Goal: Find specific page/section: Find specific page/section

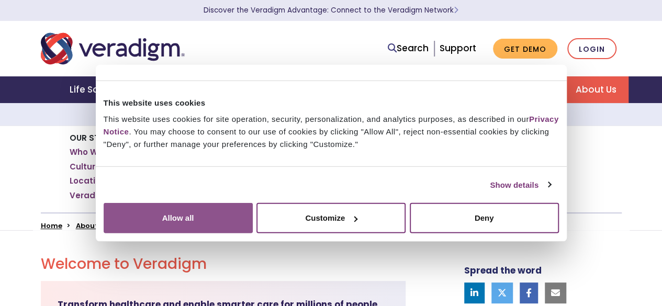
click at [253, 203] on button "Allow all" at bounding box center [178, 218] width 149 height 30
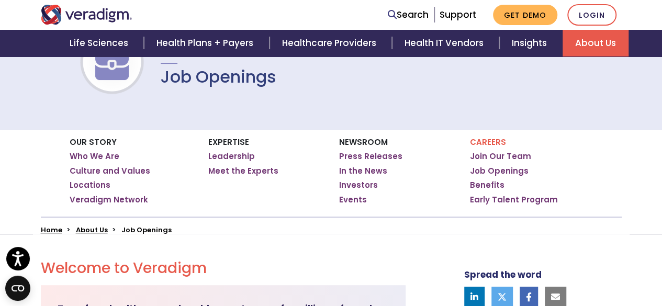
scroll to position [157, 0]
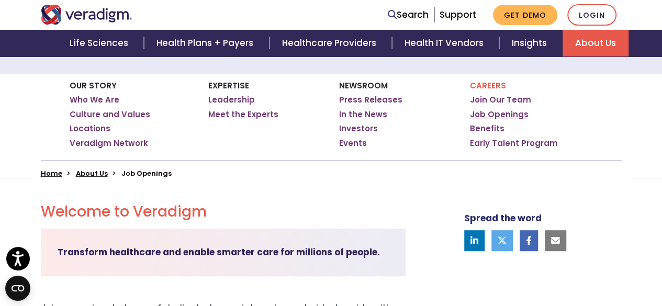
click at [510, 111] on link "Job Openings" at bounding box center [499, 114] width 59 height 10
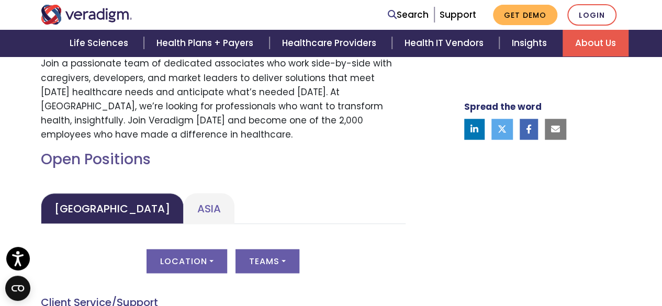
scroll to position [418, 0]
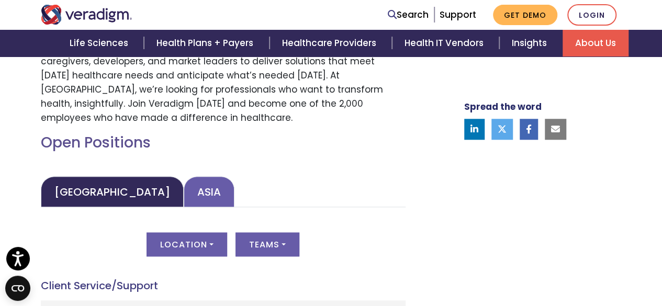
click at [184, 195] on link "Asia" at bounding box center [209, 191] width 51 height 31
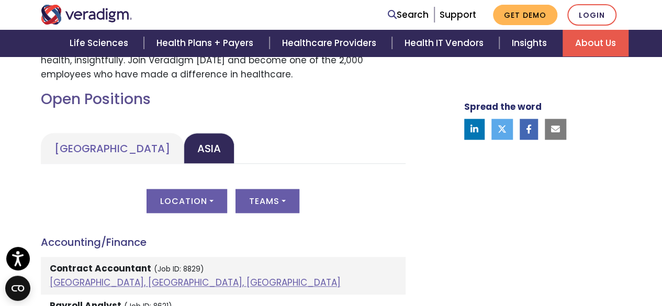
scroll to position [523, 0]
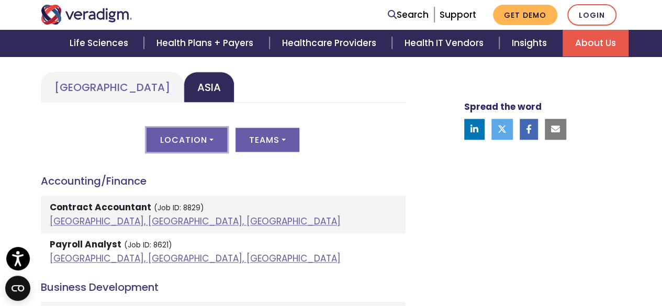
click at [214, 147] on button "Location" at bounding box center [186, 140] width 81 height 24
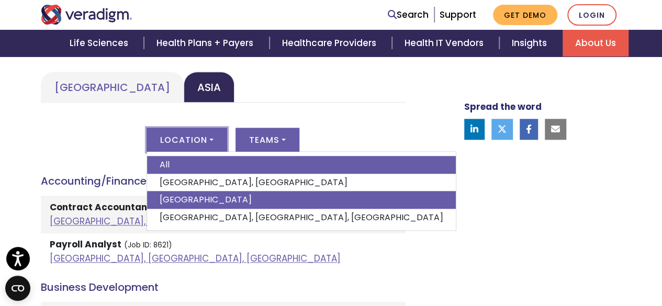
click at [212, 201] on link "[GEOGRAPHIC_DATA]" at bounding box center [301, 200] width 309 height 18
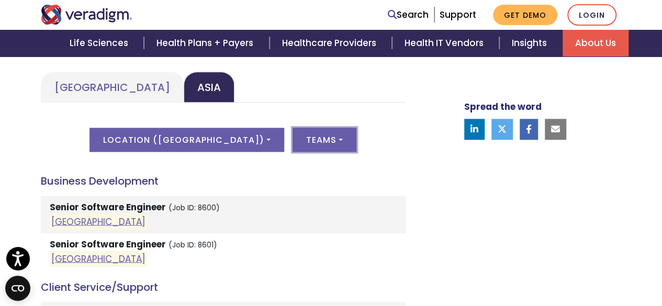
click at [292, 138] on button "Teams" at bounding box center [324, 140] width 64 height 24
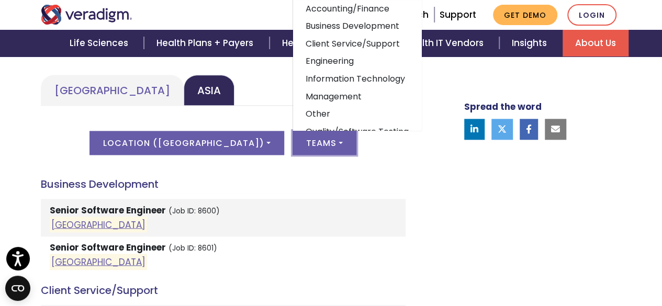
scroll to position [471, 0]
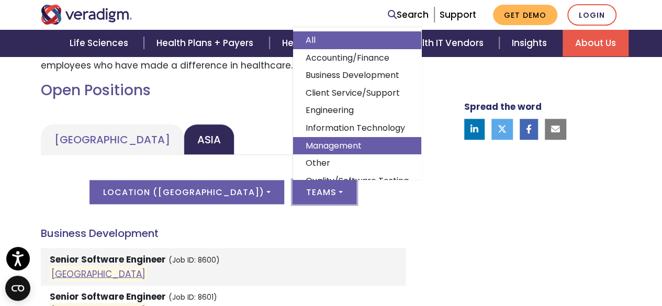
click at [324, 150] on link "Management" at bounding box center [357, 146] width 128 height 18
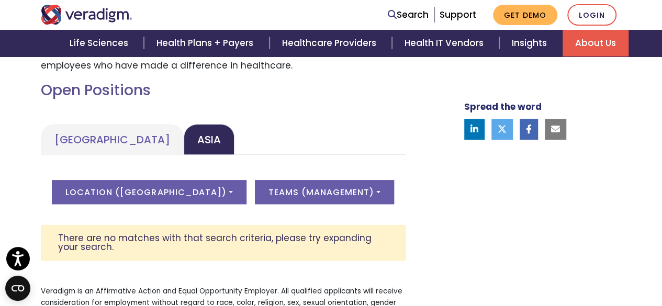
scroll to position [523, 0]
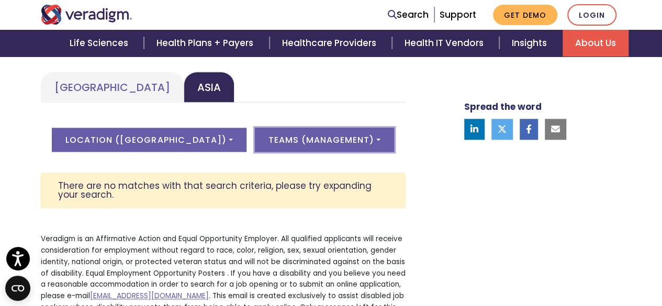
click at [324, 150] on button "Teams ( Management )" at bounding box center [324, 140] width 139 height 24
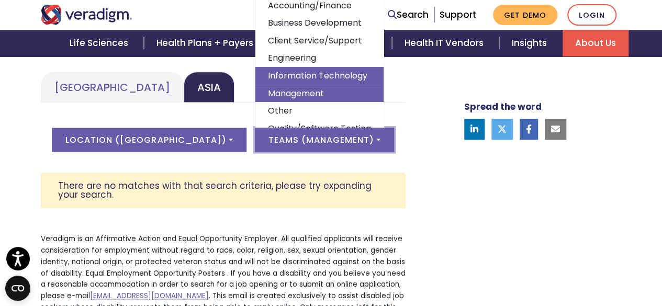
click at [299, 79] on link "Information Technology" at bounding box center [319, 76] width 128 height 18
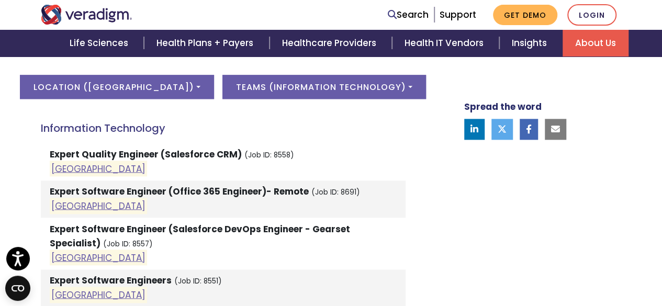
scroll to position [575, 0]
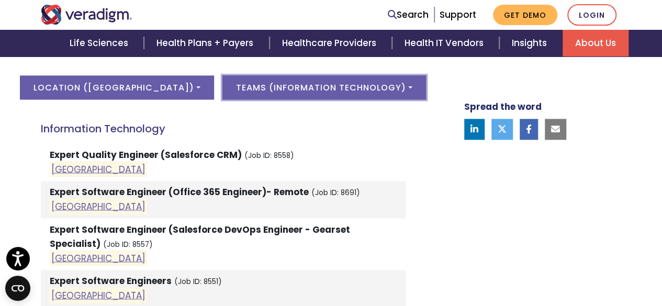
click at [332, 95] on button "Teams ( Information Technology )" at bounding box center [323, 87] width 203 height 24
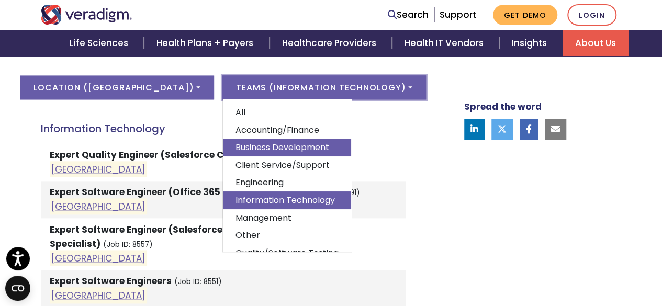
click at [265, 150] on link "Business Development" at bounding box center [287, 148] width 128 height 18
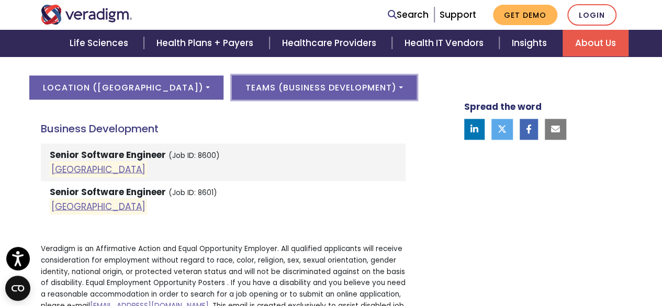
click at [303, 85] on button "Teams ( Business Development )" at bounding box center [324, 87] width 185 height 24
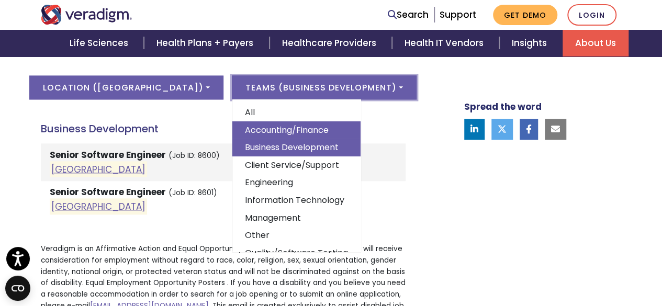
click at [269, 129] on link "Accounting/Finance" at bounding box center [296, 130] width 128 height 18
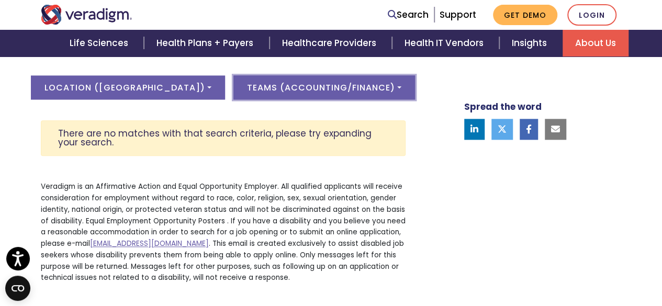
click at [282, 90] on button "Teams ( Accounting/Finance )" at bounding box center [323, 87] width 181 height 24
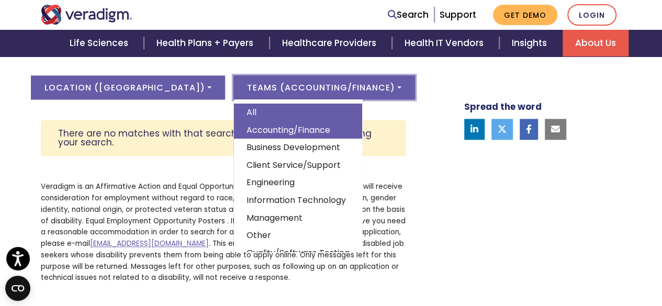
click at [244, 115] on link "All" at bounding box center [298, 113] width 128 height 18
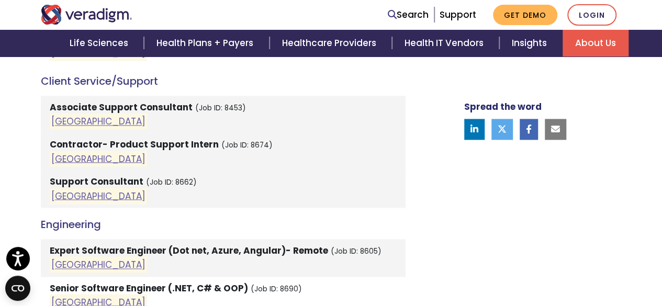
scroll to position [732, 0]
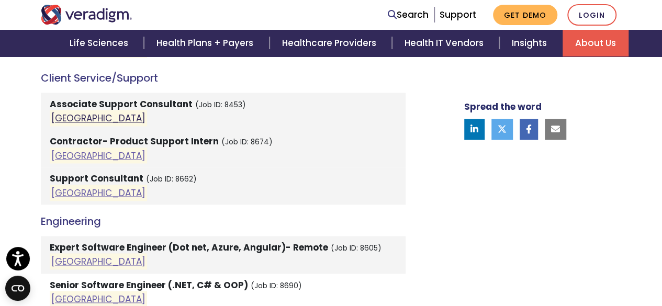
click at [60, 117] on link "[GEOGRAPHIC_DATA]" at bounding box center [98, 118] width 94 height 13
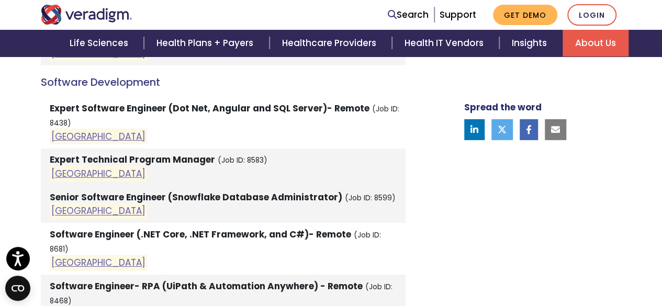
scroll to position [1621, 0]
